Goal: Information Seeking & Learning: Get advice/opinions

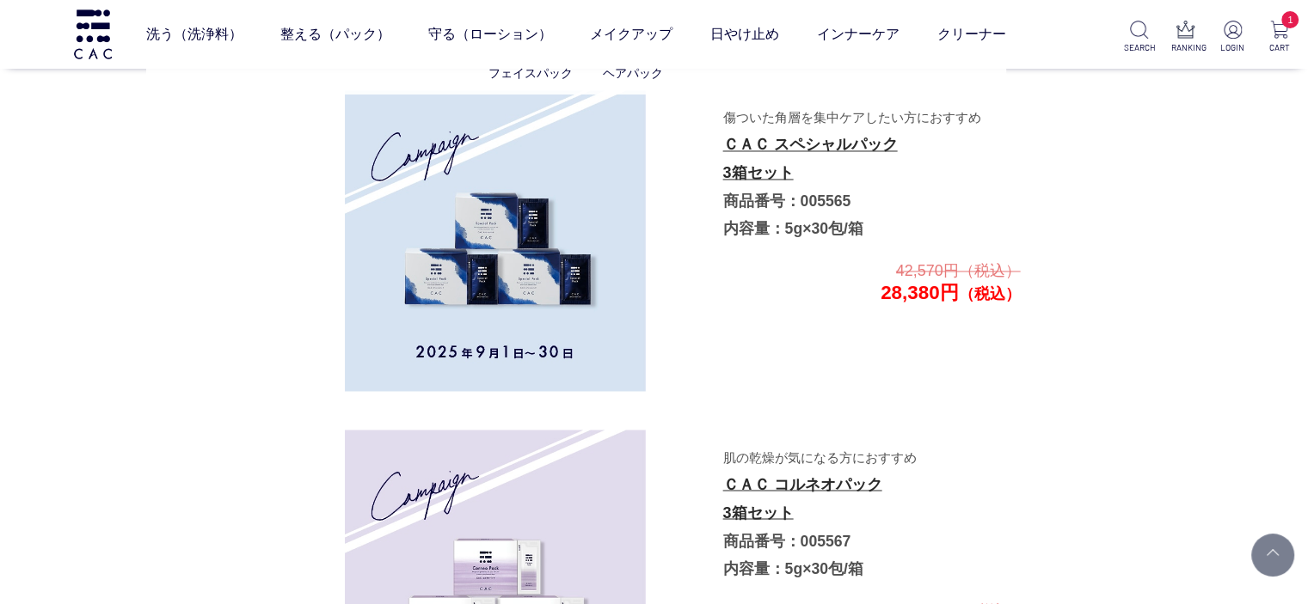
click at [547, 64] on li "フェイスパック" at bounding box center [545, 73] width 114 height 18
click at [547, 66] on link "フェイスパック" at bounding box center [530, 73] width 84 height 14
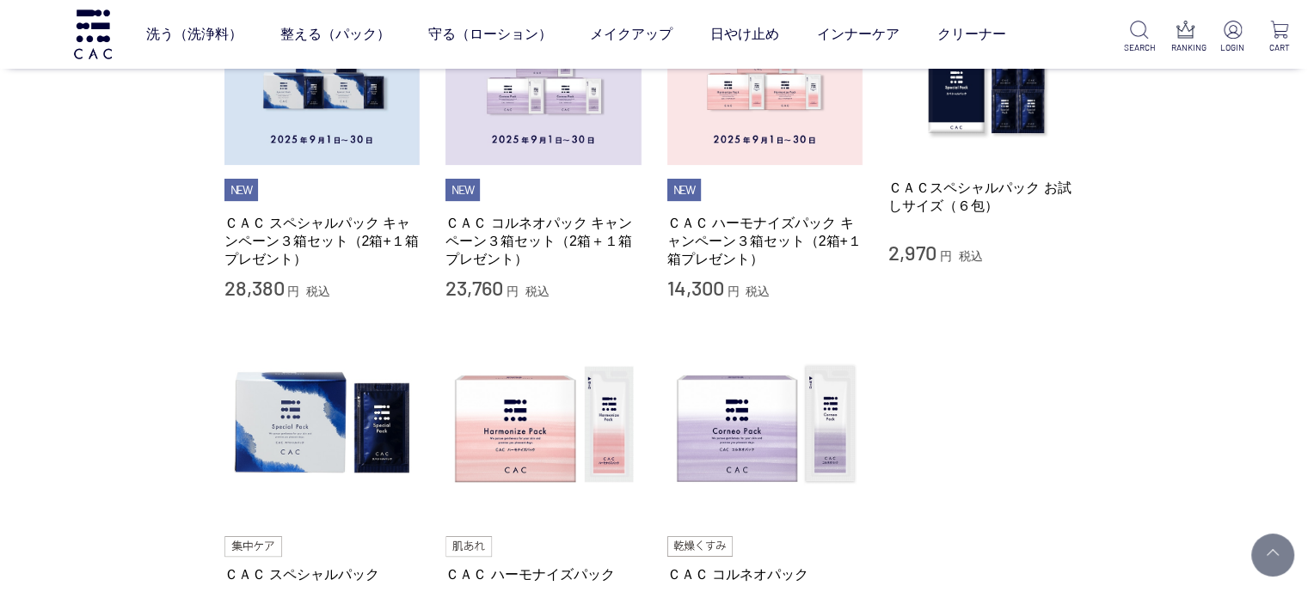
scroll to position [430, 0]
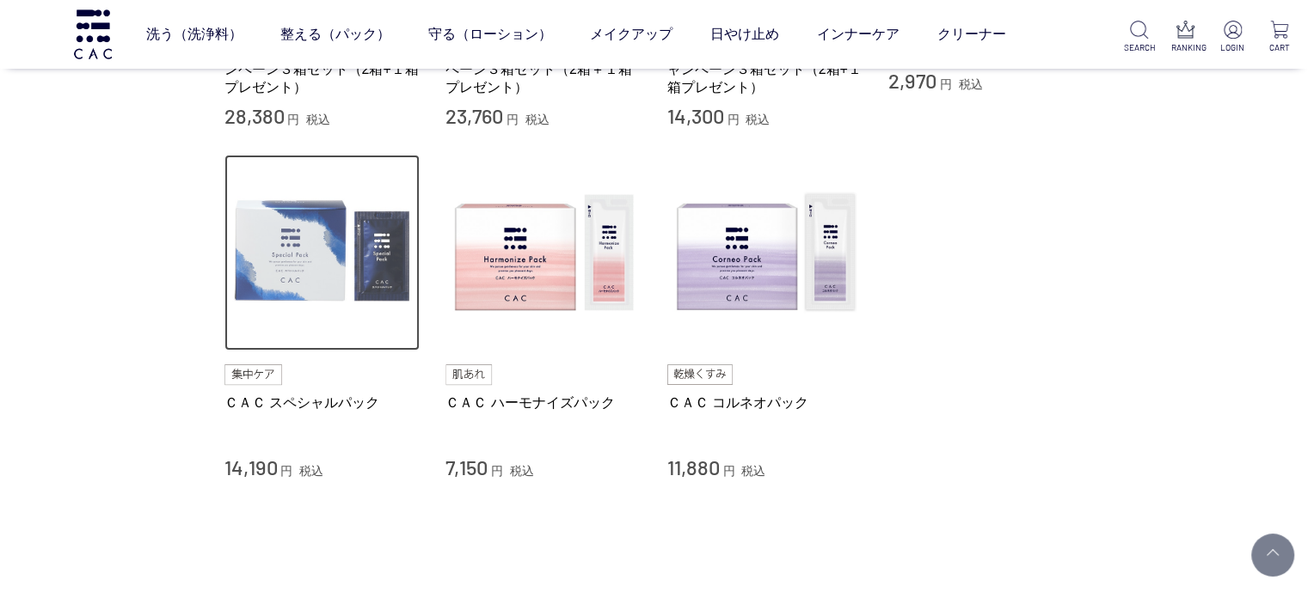
click at [312, 281] on img at bounding box center [322, 253] width 196 height 196
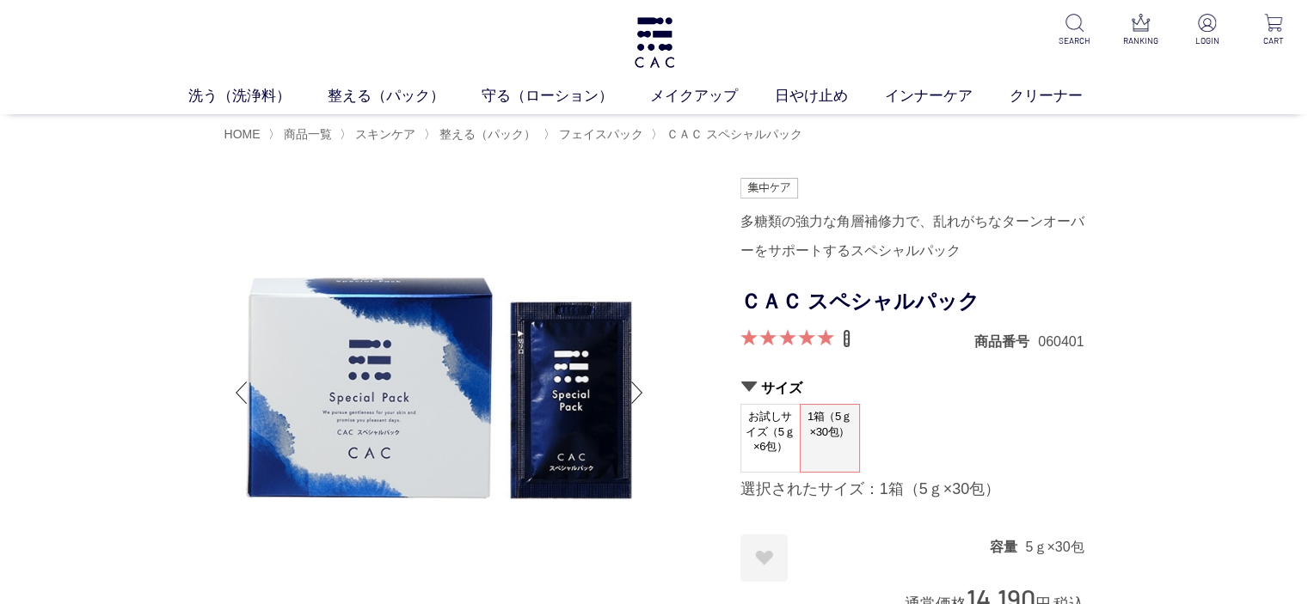
click at [845, 342] on link "8" at bounding box center [847, 338] width 8 height 19
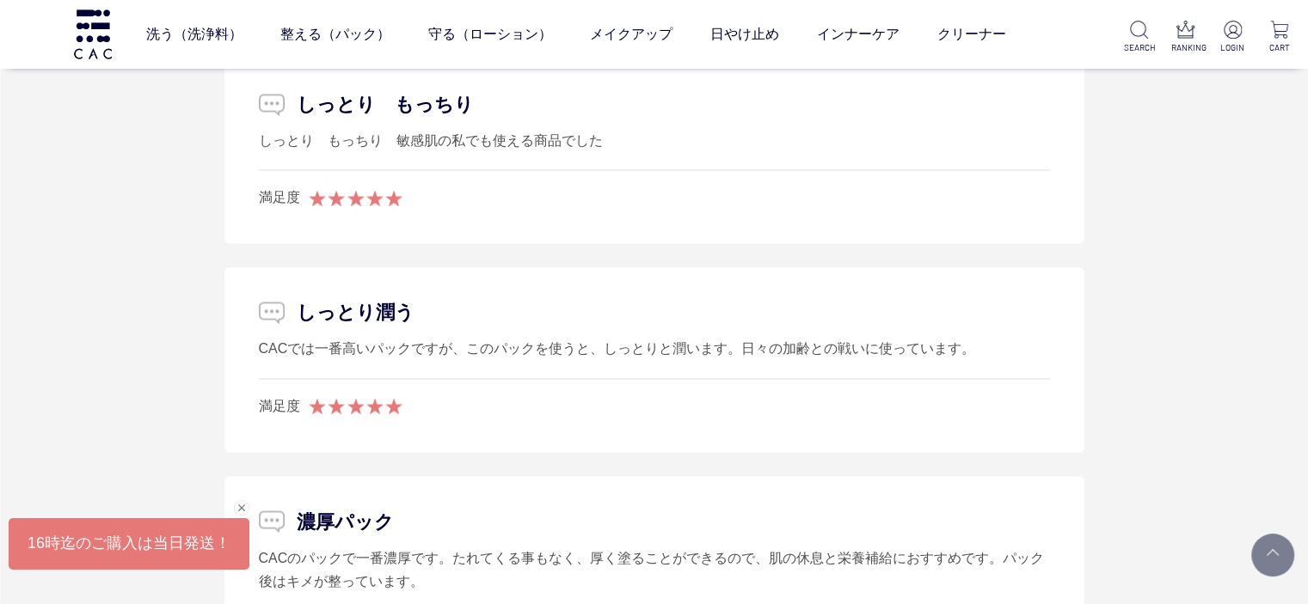
scroll to position [9415, 0]
